Goal: Transaction & Acquisition: Book appointment/travel/reservation

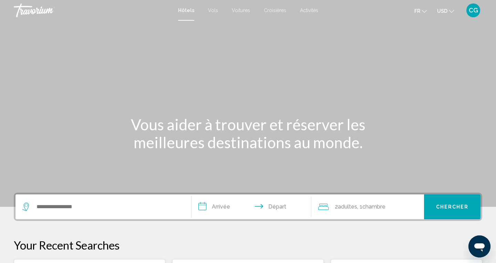
click at [454, 13] on button "USD USD ($) MXN (Mex$) CAD (Can$) GBP (£) EUR (€) AUD (A$) NZD (NZ$) CNY (CN¥)" at bounding box center [445, 11] width 17 height 10
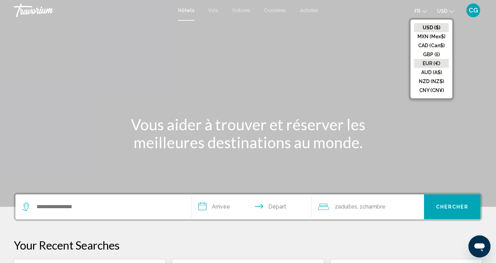
click at [434, 63] on button "EUR (€)" at bounding box center [431, 63] width 35 height 9
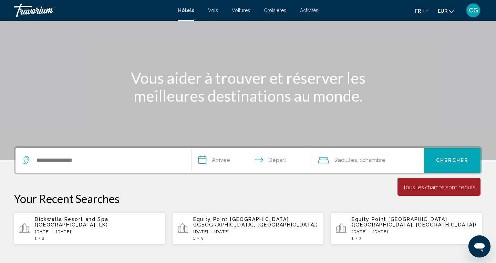
scroll to position [49, 0]
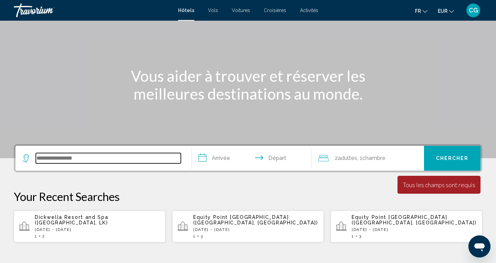
click at [79, 154] on input "Search widget" at bounding box center [108, 158] width 145 height 10
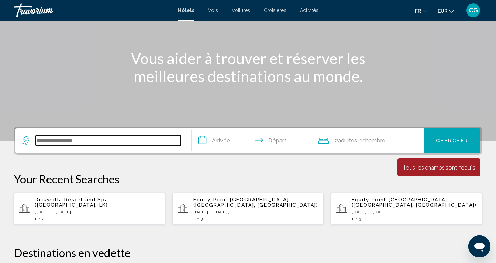
scroll to position [170, 0]
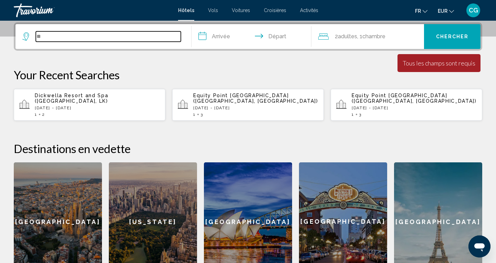
type input "*"
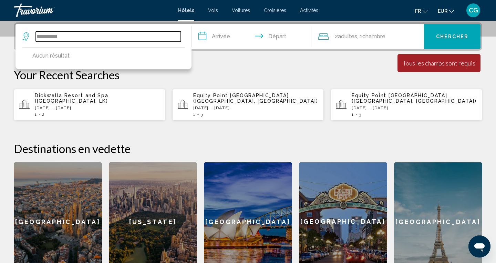
click at [53, 37] on input "**********" at bounding box center [108, 36] width 145 height 10
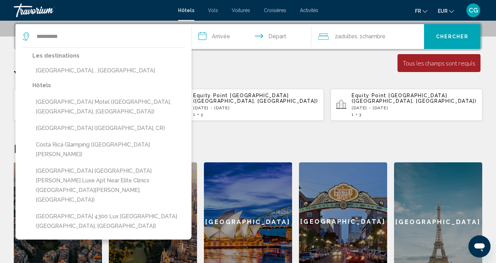
click at [225, 39] on input "**********" at bounding box center [252, 37] width 123 height 27
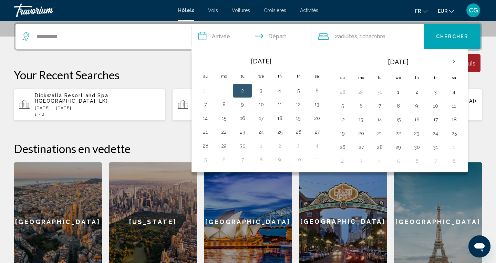
click at [136, 42] on div "**********" at bounding box center [103, 36] width 162 height 25
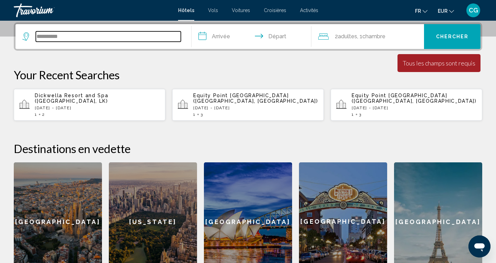
click at [126, 33] on input "**********" at bounding box center [108, 36] width 145 height 10
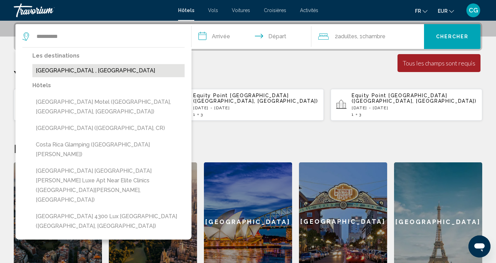
click at [107, 66] on button "[GEOGRAPHIC_DATA], , [GEOGRAPHIC_DATA]" at bounding box center [108, 70] width 152 height 13
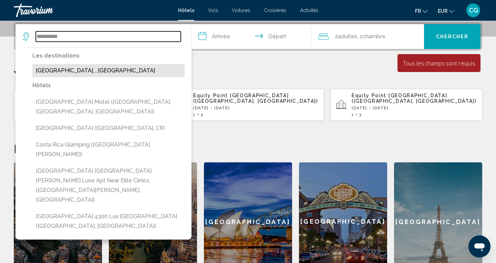
type input "**********"
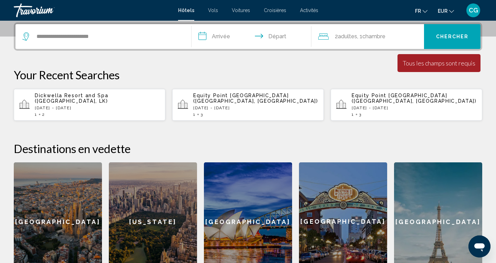
click at [225, 37] on input "**********" at bounding box center [252, 37] width 123 height 27
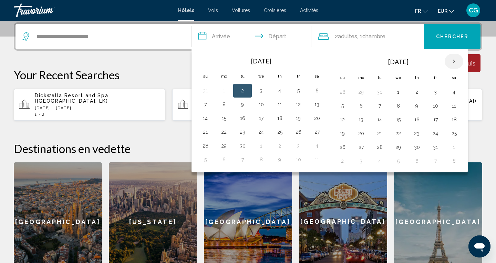
click at [453, 62] on th "Next month" at bounding box center [454, 61] width 19 height 15
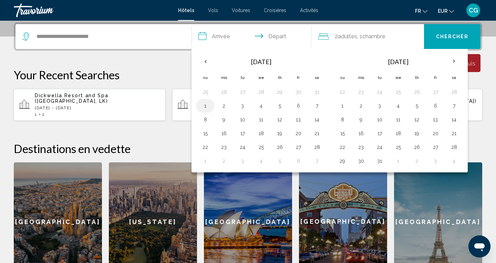
click at [206, 107] on button "1" at bounding box center [205, 106] width 11 height 10
click at [263, 107] on button "4" at bounding box center [261, 106] width 11 height 10
type input "**********"
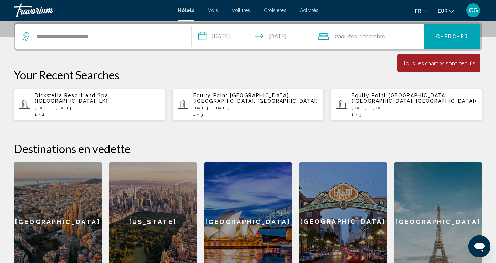
click at [446, 41] on button "Chercher" at bounding box center [452, 36] width 56 height 25
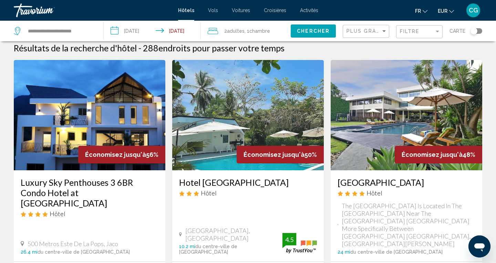
scroll to position [3, 0]
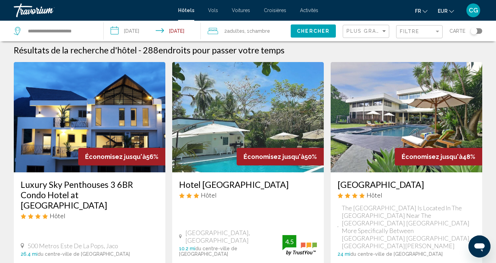
click at [99, 105] on img "Main content" at bounding box center [90, 117] width 152 height 110
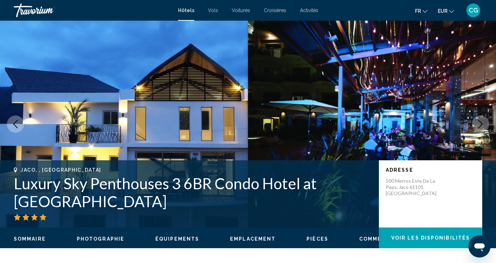
click at [479, 127] on icon "Next image" at bounding box center [480, 124] width 4 height 8
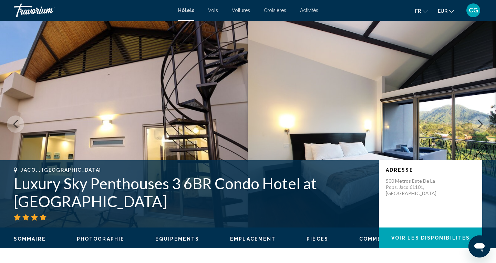
click at [479, 127] on icon "Next image" at bounding box center [480, 124] width 4 height 8
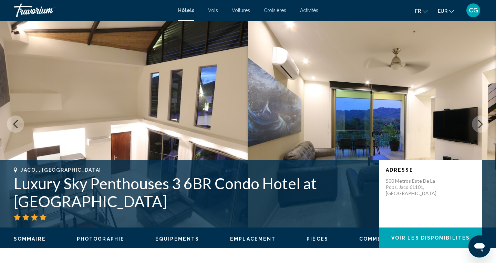
click at [479, 127] on icon "Next image" at bounding box center [480, 124] width 4 height 8
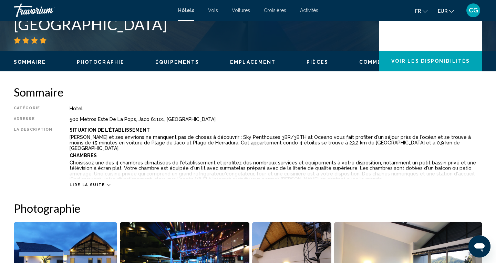
scroll to position [177, 0]
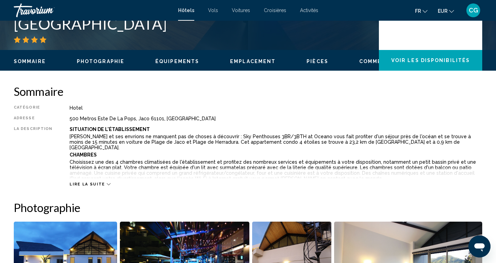
click at [91, 184] on span "Lire la suite" at bounding box center [87, 184] width 35 height 4
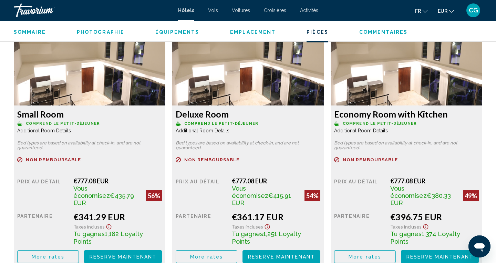
scroll to position [1044, 0]
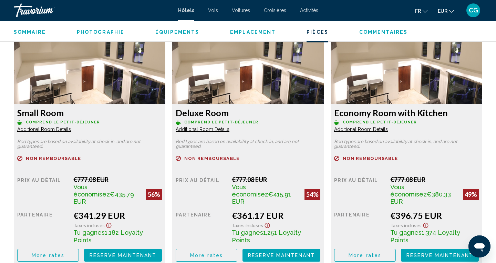
click at [109, 252] on span "Reserve maintenant" at bounding box center [123, 255] width 67 height 6
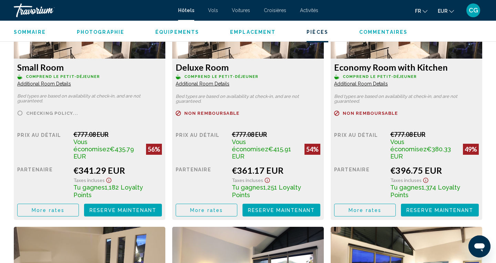
scroll to position [1004, 0]
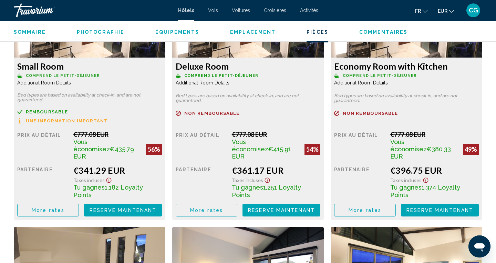
click at [48, 207] on span "More rates" at bounding box center [48, 210] width 33 height 6
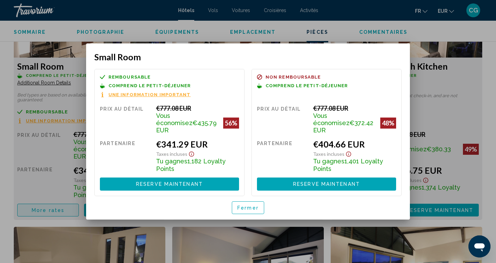
scroll to position [0, 0]
click at [244, 207] on button "Fermer" at bounding box center [248, 207] width 32 height 13
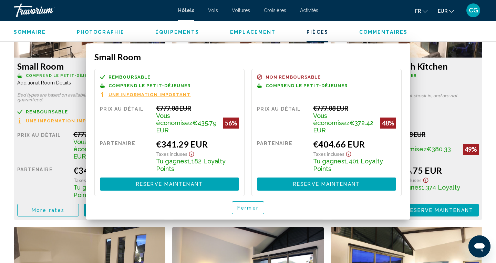
scroll to position [1004, 0]
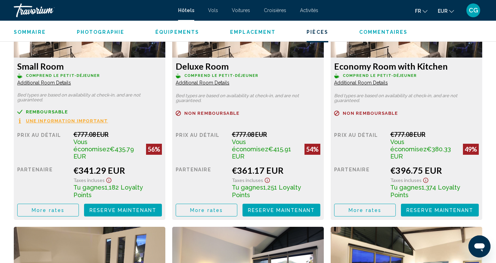
click at [64, 207] on span "More rates" at bounding box center [48, 210] width 33 height 6
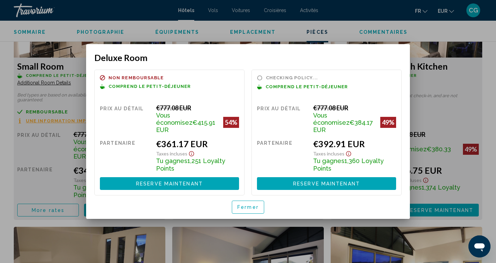
scroll to position [0, 0]
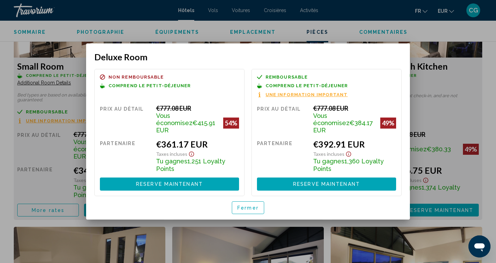
click at [247, 205] on span "Fermer" at bounding box center [247, 208] width 21 height 6
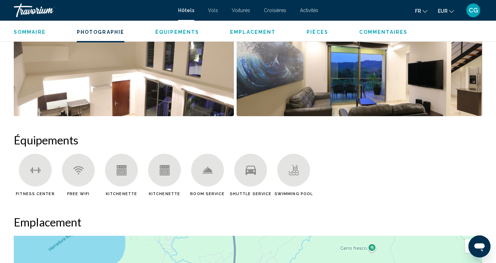
scroll to position [451, 0]
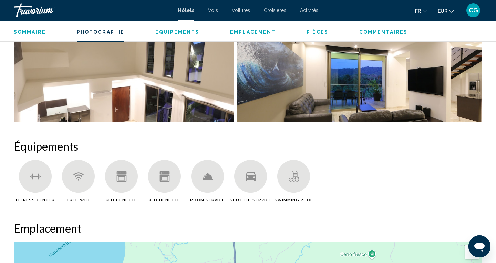
click at [274, 12] on span "Croisières" at bounding box center [275, 11] width 22 height 6
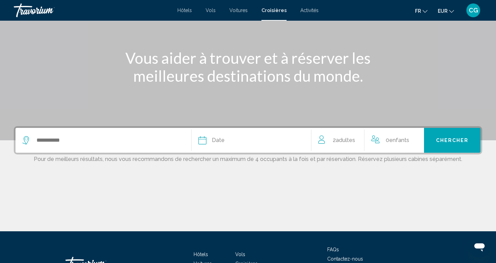
scroll to position [68, 0]
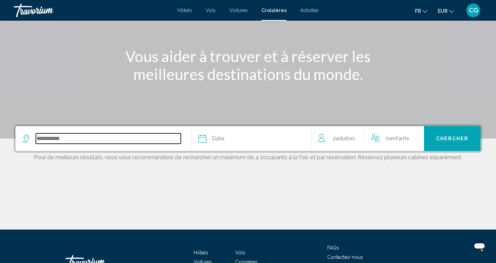
click at [125, 142] on input "Search widget" at bounding box center [108, 138] width 145 height 10
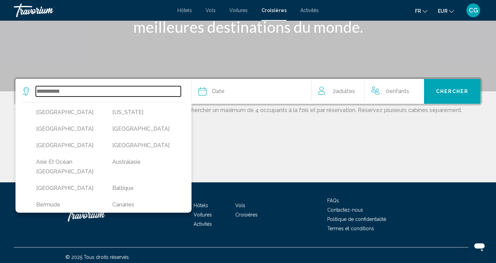
scroll to position [119, 0]
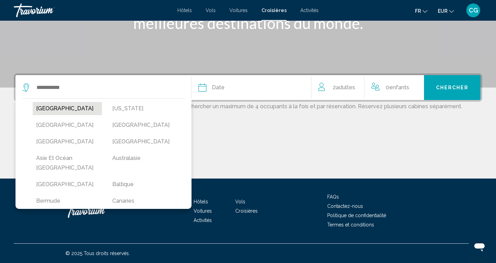
click at [46, 107] on button "[GEOGRAPHIC_DATA]" at bounding box center [67, 108] width 69 height 13
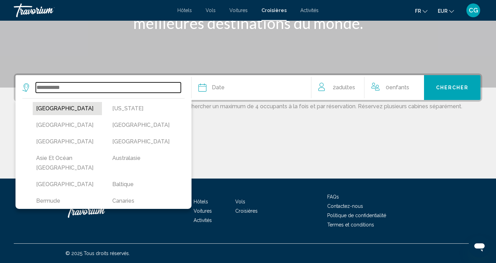
type input "*******"
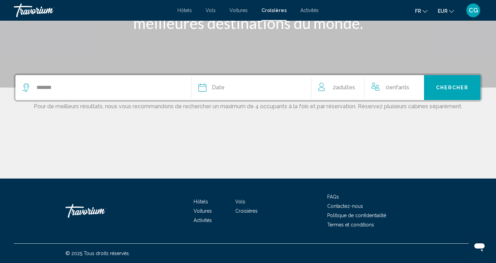
click at [269, 90] on div "Date" at bounding box center [251, 88] width 106 height 10
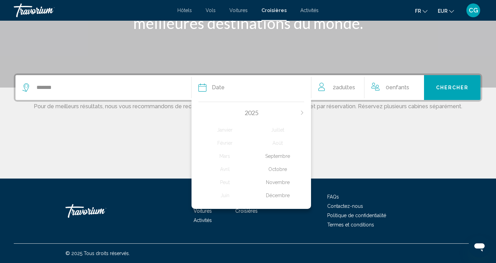
click at [280, 170] on div "Octobre" at bounding box center [277, 169] width 53 height 12
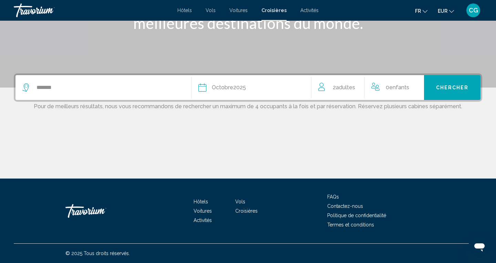
click at [449, 90] on span "Chercher" at bounding box center [452, 88] width 33 height 6
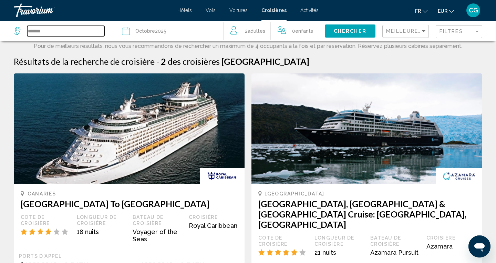
click at [83, 33] on input "*******" at bounding box center [65, 31] width 77 height 10
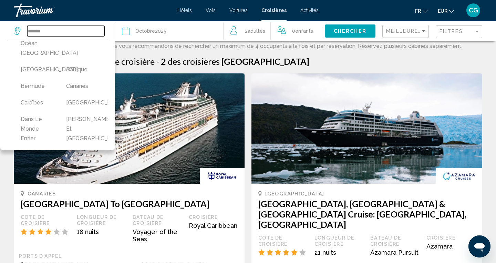
scroll to position [73, 0]
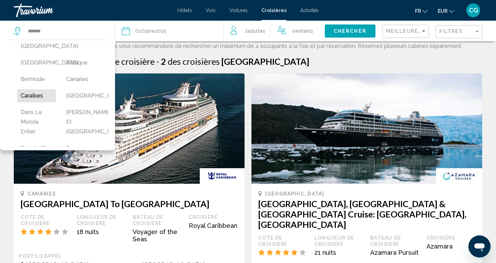
click at [38, 102] on button "Caraïbes" at bounding box center [36, 95] width 39 height 13
type input "********"
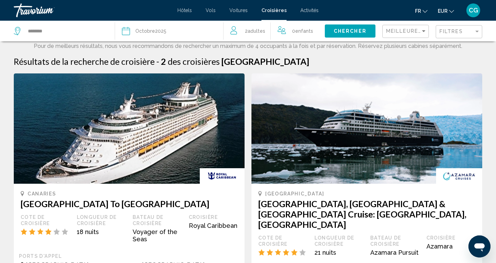
click at [175, 31] on div "Date Octobre 2025" at bounding box center [169, 31] width 94 height 10
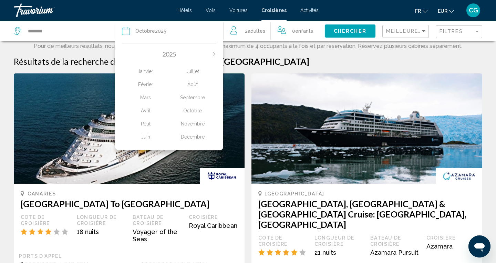
click at [151, 84] on div "Février" at bounding box center [145, 84] width 47 height 12
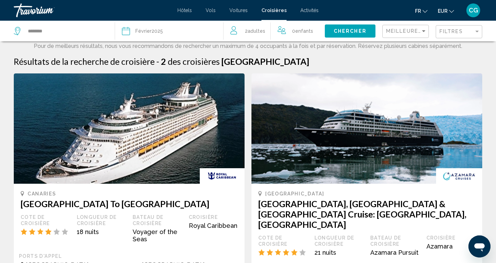
click at [346, 32] on span "Chercher" at bounding box center [350, 32] width 33 height 6
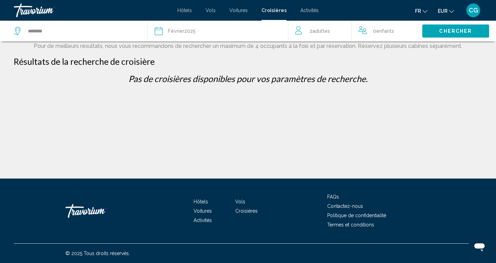
click at [244, 34] on div "Date Février 2025" at bounding box center [218, 31] width 127 height 10
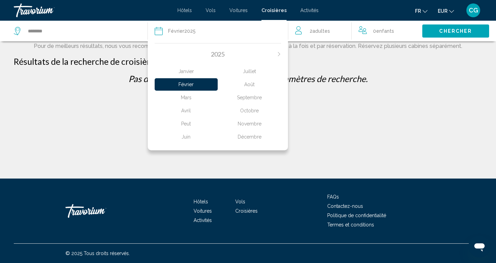
click at [191, 96] on div "Mars" at bounding box center [186, 97] width 63 height 12
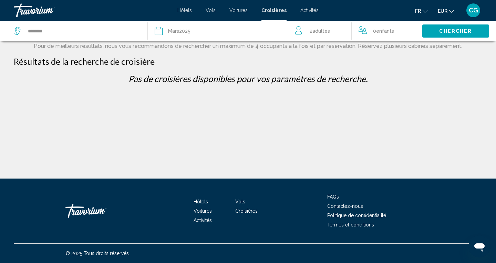
click at [446, 34] on span "Chercher" at bounding box center [455, 32] width 33 height 6
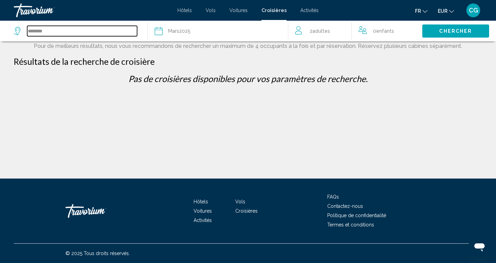
click at [120, 32] on input "********" at bounding box center [82, 31] width 110 height 10
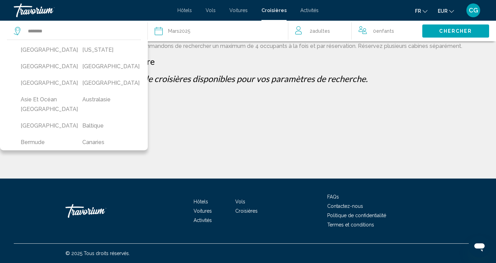
click at [210, 31] on div "Date Mars 2025" at bounding box center [218, 31] width 127 height 10
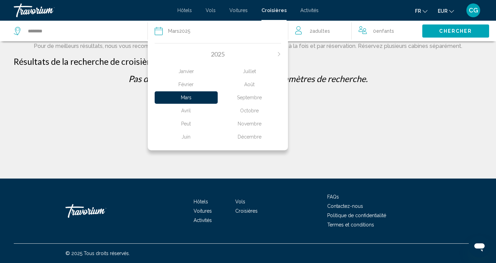
click at [192, 72] on div "Janvier" at bounding box center [186, 71] width 63 height 12
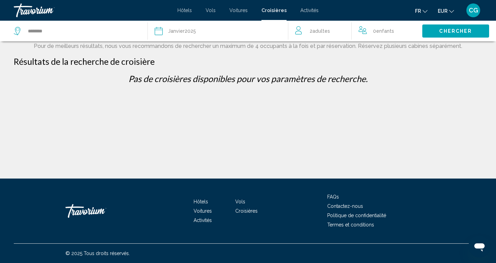
click at [443, 33] on span "Chercher" at bounding box center [455, 32] width 33 height 6
click at [220, 29] on div "Date Janvier 2025" at bounding box center [218, 31] width 127 height 10
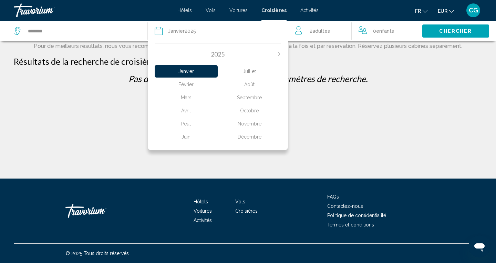
click at [278, 56] on button "Next month" at bounding box center [279, 54] width 4 height 5
click at [193, 86] on div "Février" at bounding box center [186, 84] width 63 height 12
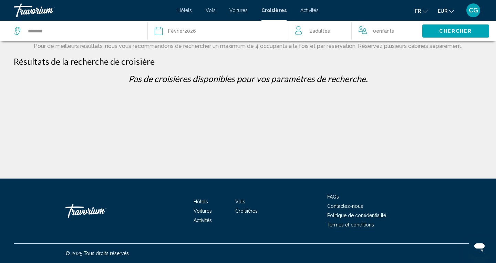
click at [440, 30] on span "Chercher" at bounding box center [455, 32] width 33 height 6
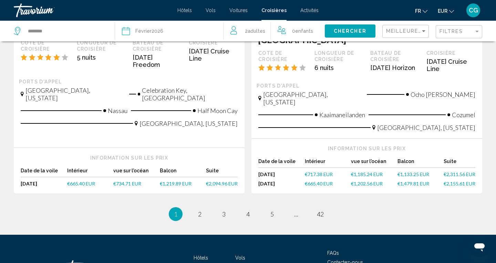
scroll to position [787, 0]
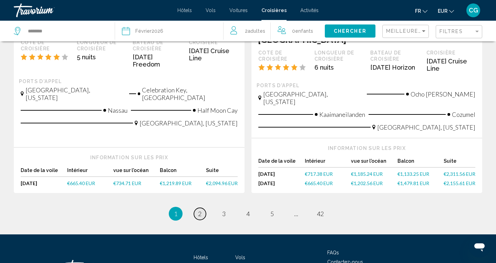
click at [200, 210] on span "2" at bounding box center [199, 214] width 3 height 8
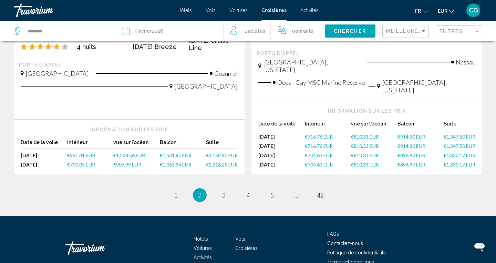
scroll to position [794, 0]
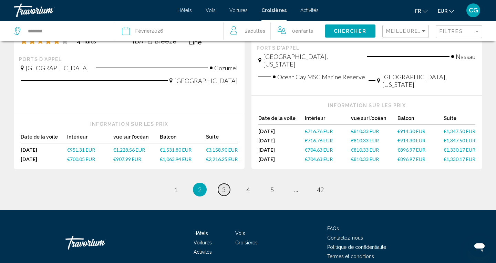
click at [222, 186] on span "3" at bounding box center [223, 190] width 3 height 8
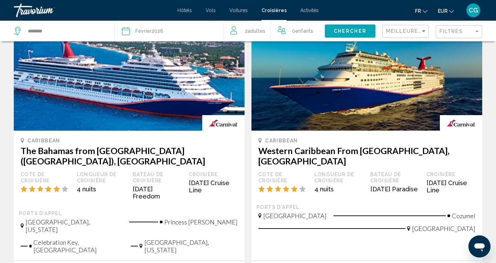
scroll to position [53, 0]
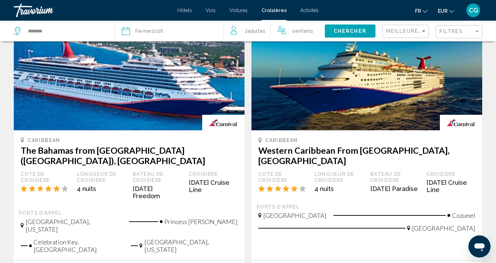
click at [480, 33] on mat-form-field "Filtres" at bounding box center [459, 31] width 46 height 13
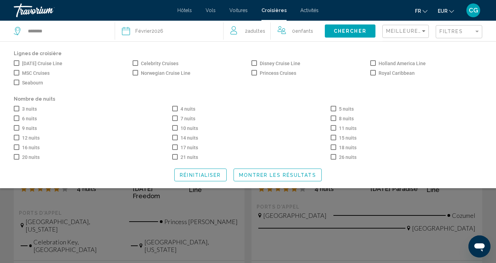
click at [176, 118] on span "Search widget" at bounding box center [175, 118] width 6 height 6
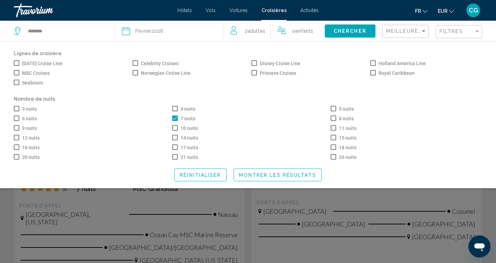
click at [238, 179] on button "Montrer les résultats" at bounding box center [278, 174] width 88 height 13
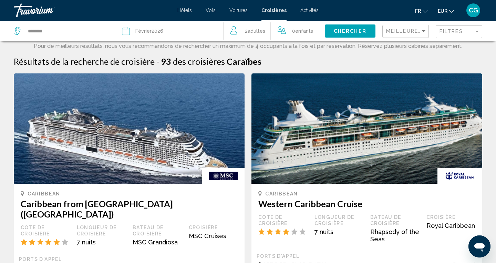
click at [182, 12] on span "Hôtels" at bounding box center [184, 11] width 14 height 6
